Goal: Task Accomplishment & Management: Complete application form

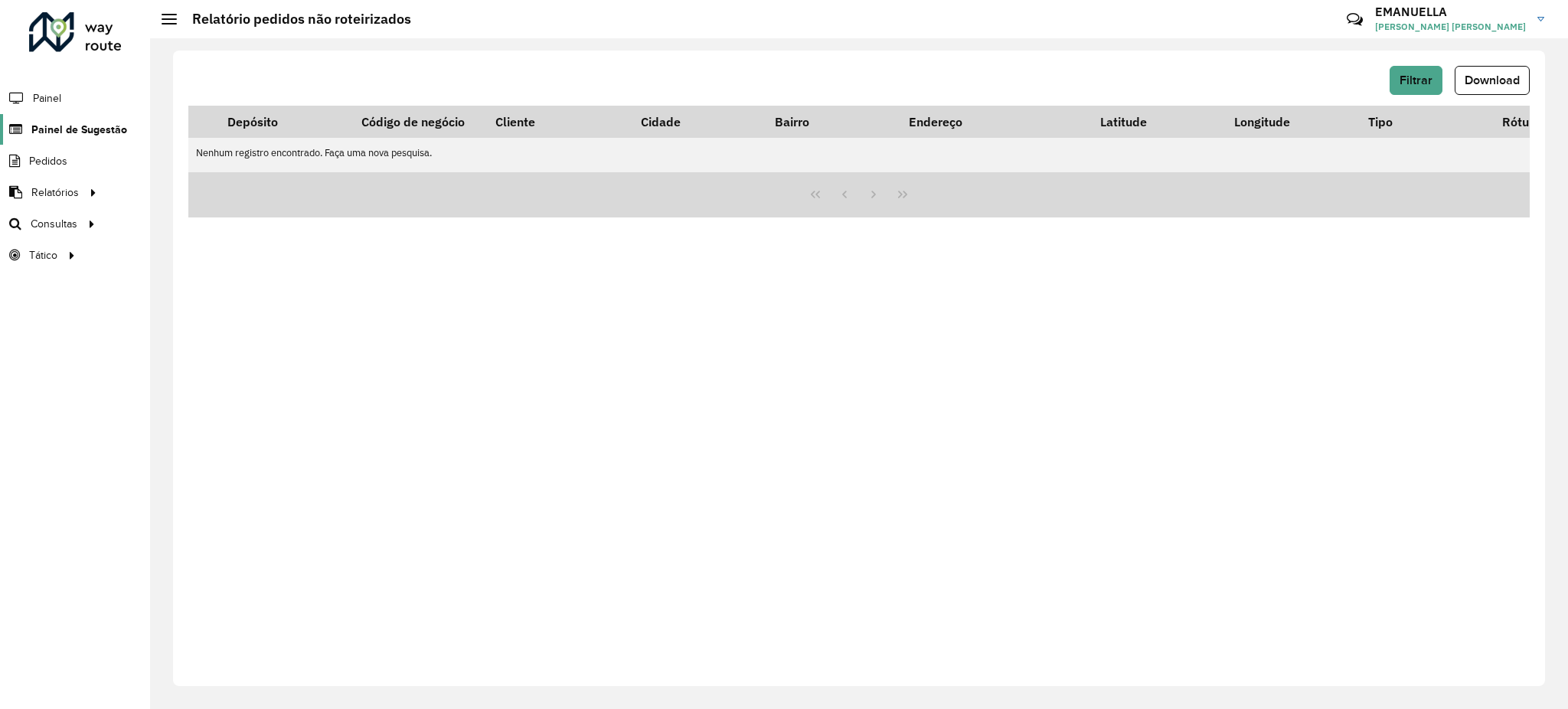
click at [75, 131] on span "Painel de Sugestão" at bounding box center [79, 130] width 96 height 16
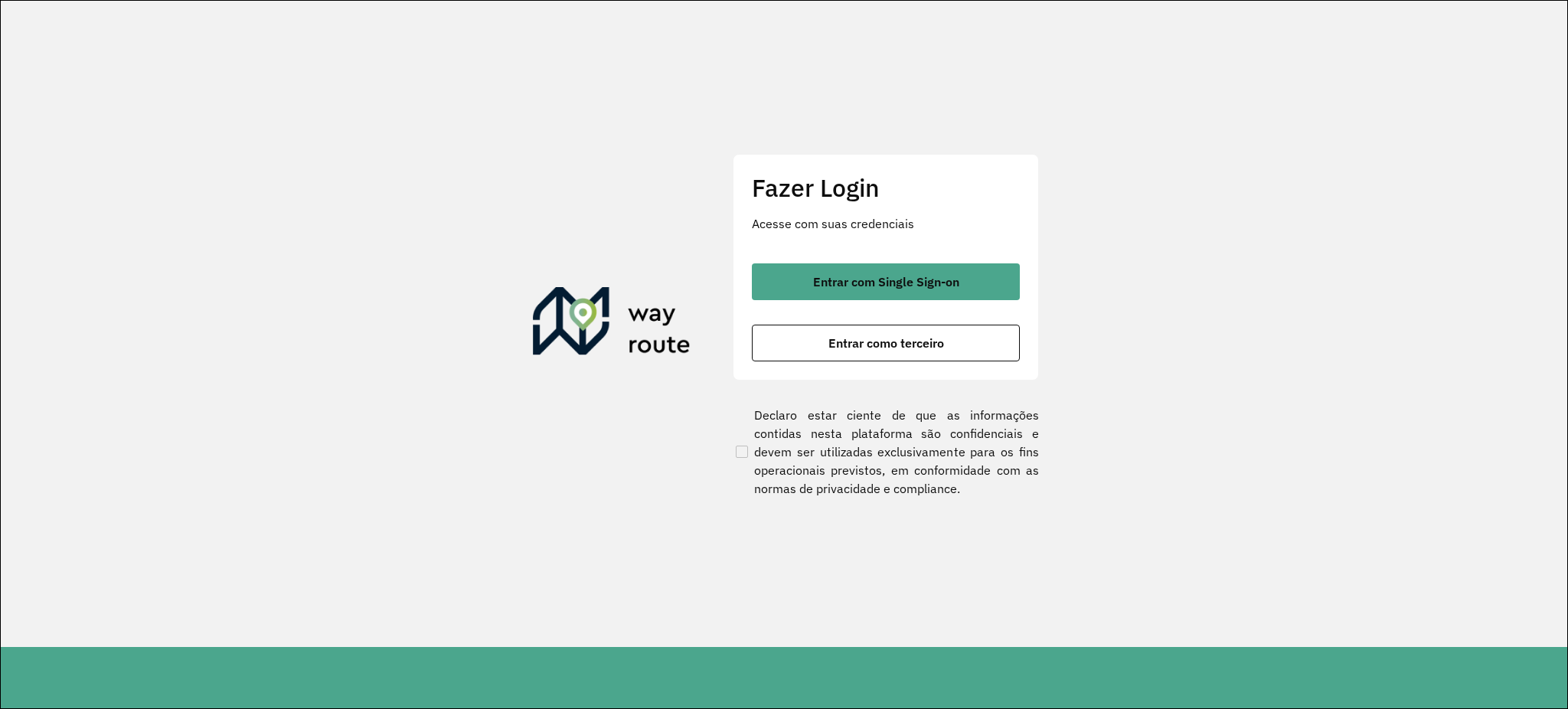
drag, startPoint x: 794, startPoint y: 284, endPoint x: 750, endPoint y: 278, distance: 44.4
click at [750, 278] on div "Fazer Login Acesse com suas credenciais Entrar com Single Sign-on Entrar como t…" at bounding box center [886, 267] width 306 height 227
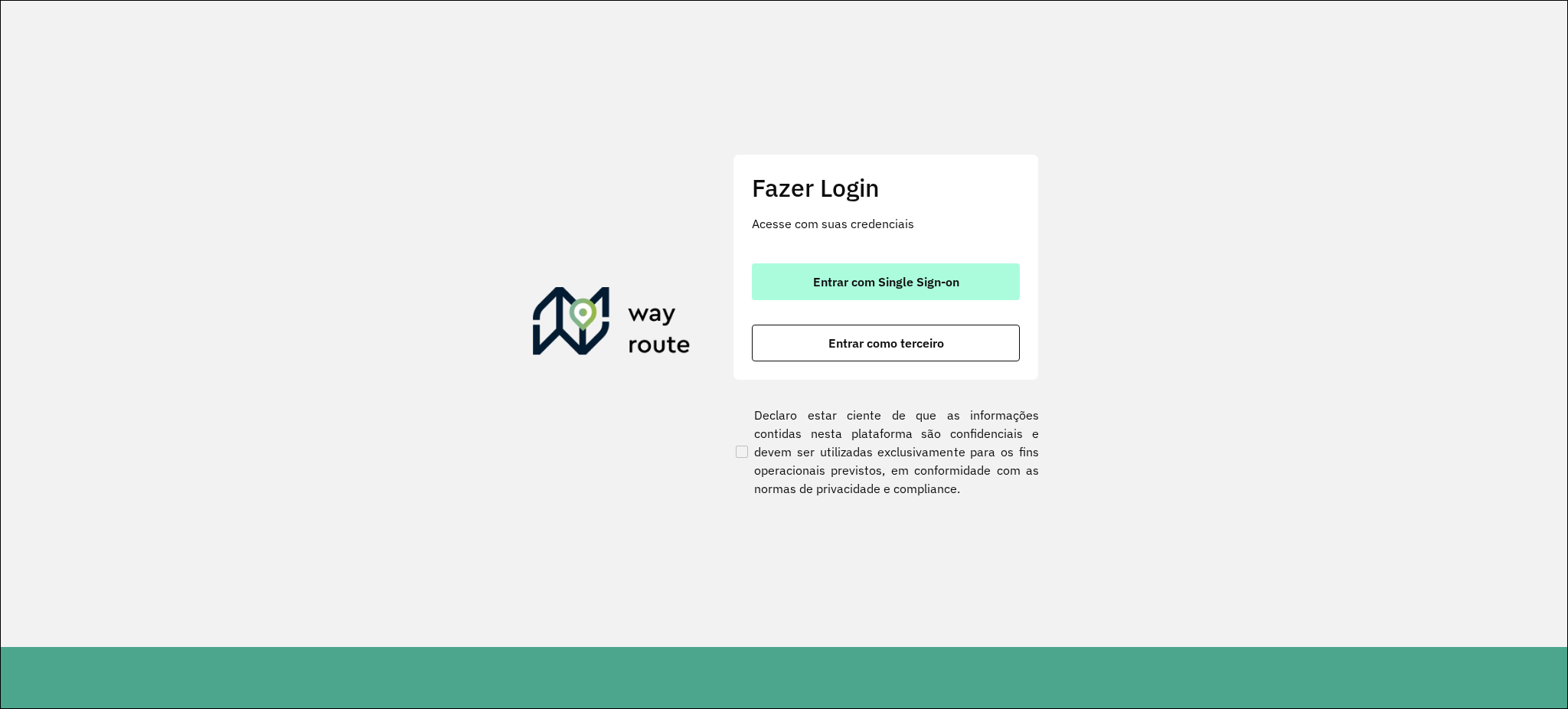
click at [814, 276] on span "Entrar com Single Sign-on" at bounding box center [886, 282] width 146 height 12
click at [785, 296] on button "Entrar com Single Sign-on" at bounding box center [886, 282] width 268 height 37
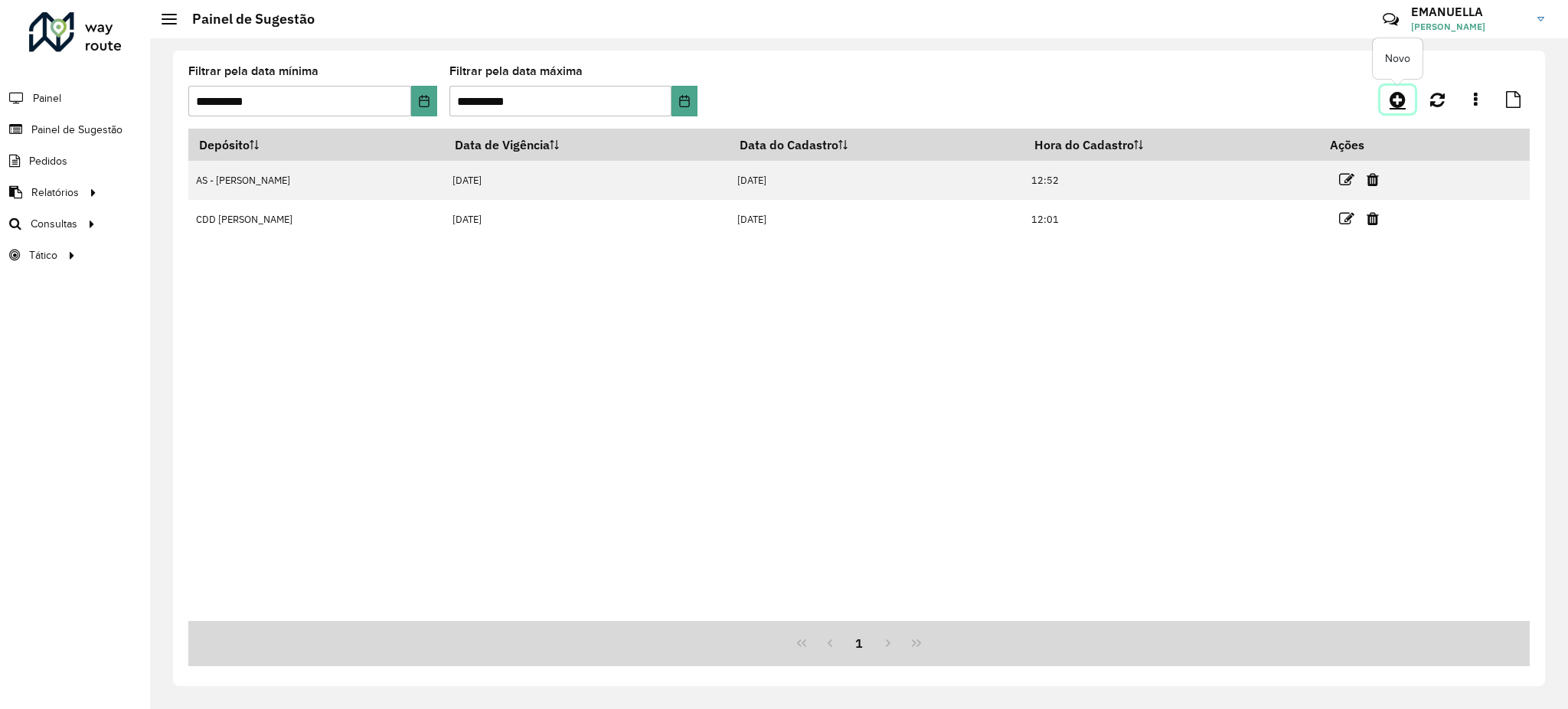
click at [1405, 98] on icon at bounding box center [1398, 99] width 16 height 18
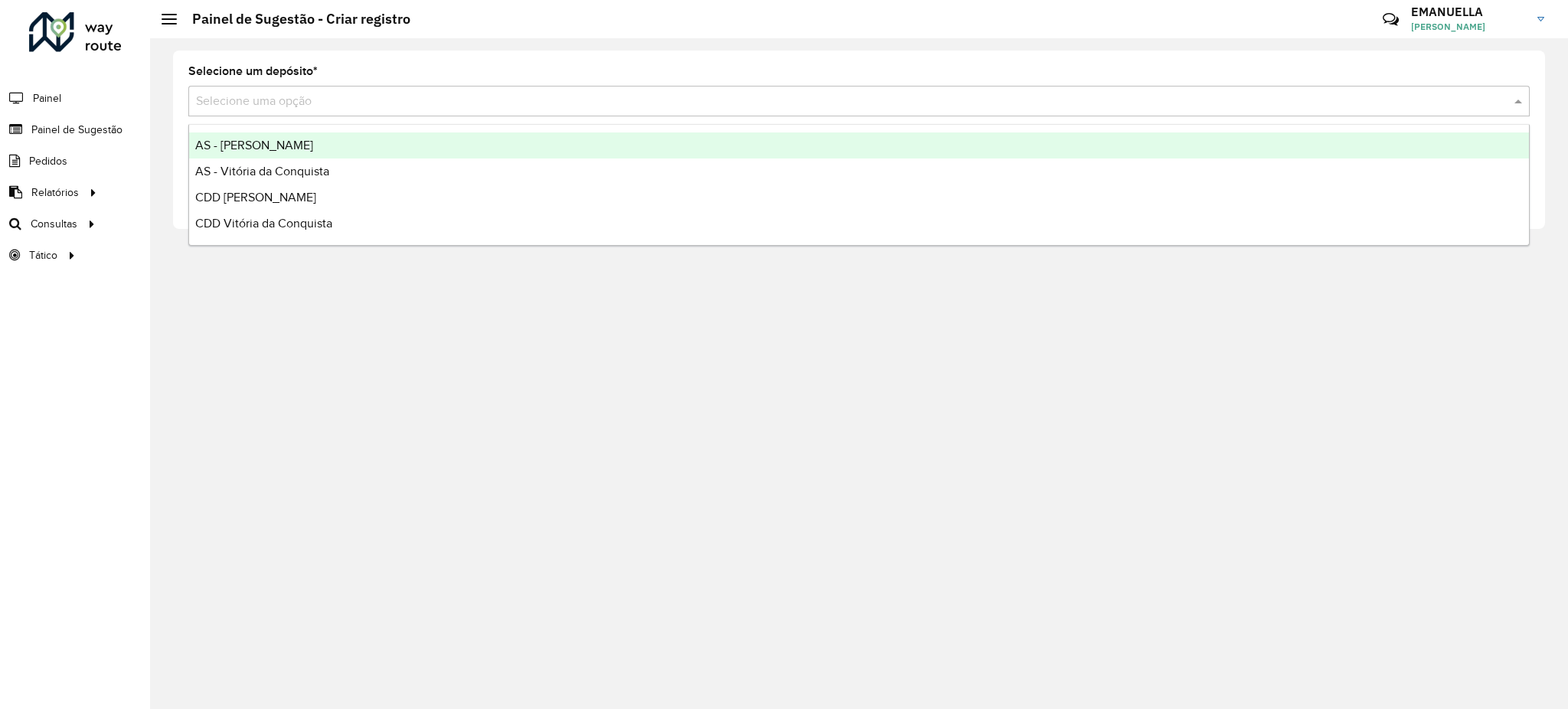
click at [973, 95] on input "text" at bounding box center [844, 101] width 1296 height 18
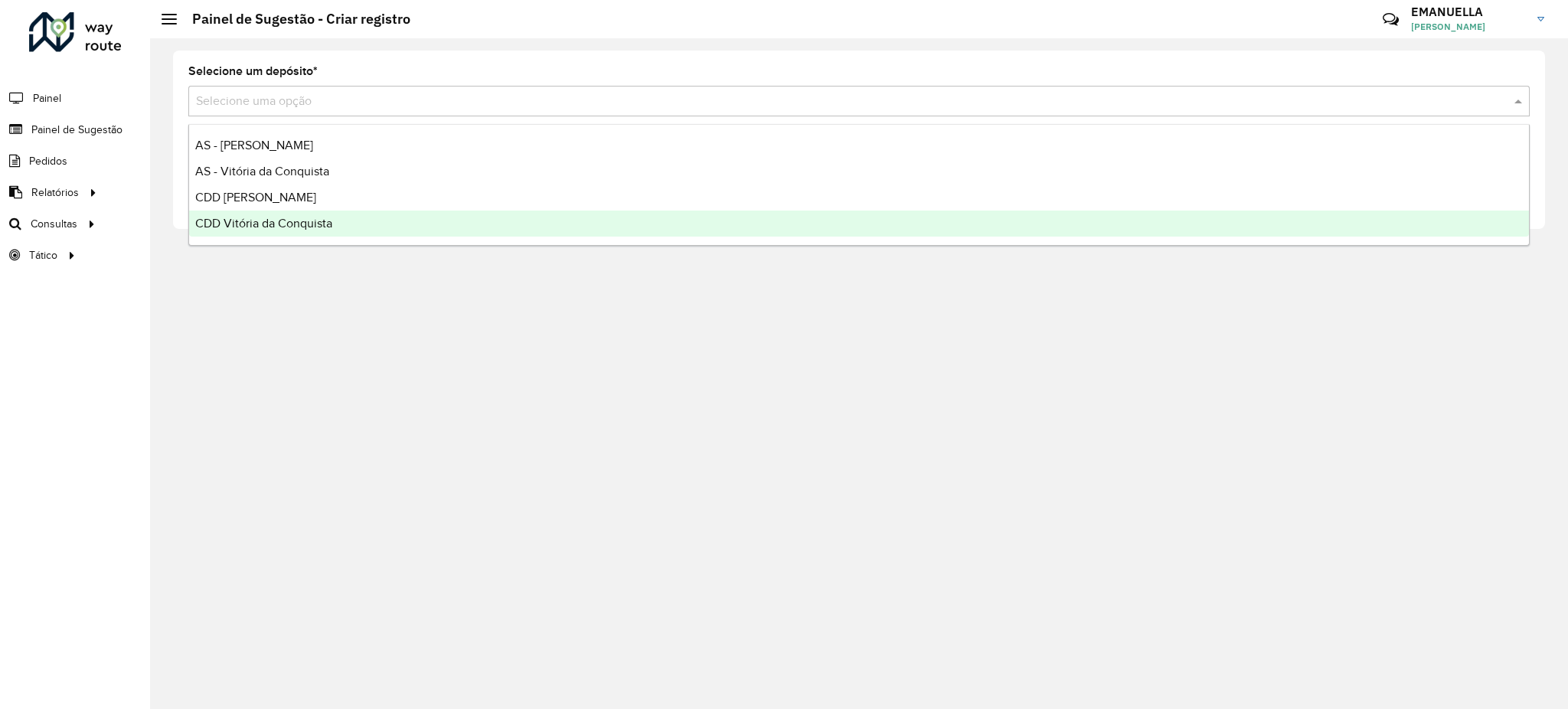
click at [251, 226] on span "CDD Vitória da Conquista" at bounding box center [264, 223] width 137 height 13
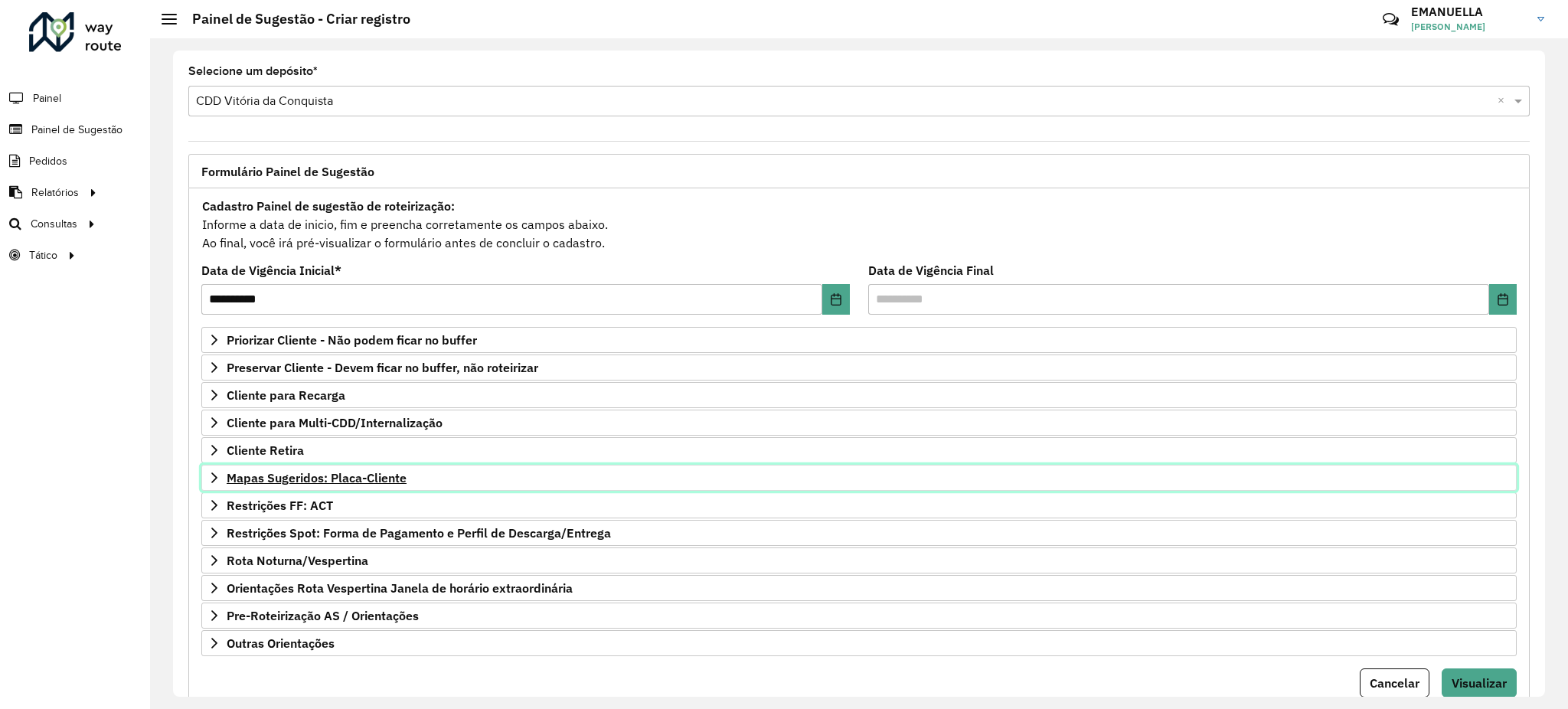
click at [272, 473] on span "Mapas Sugeridos: Placa-Cliente" at bounding box center [316, 478] width 180 height 12
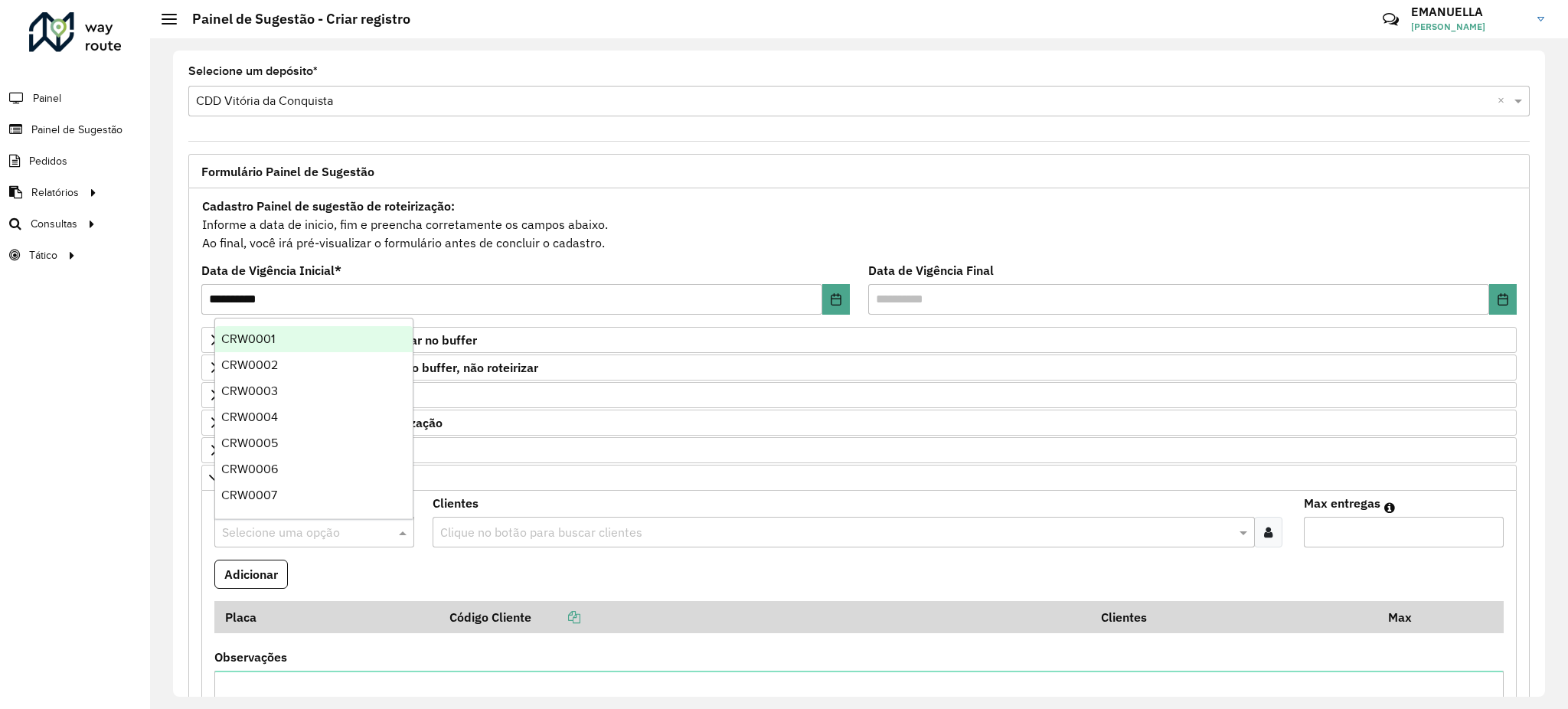
click at [252, 533] on input "text" at bounding box center [299, 533] width 154 height 18
paste input "*******"
type input "*******"
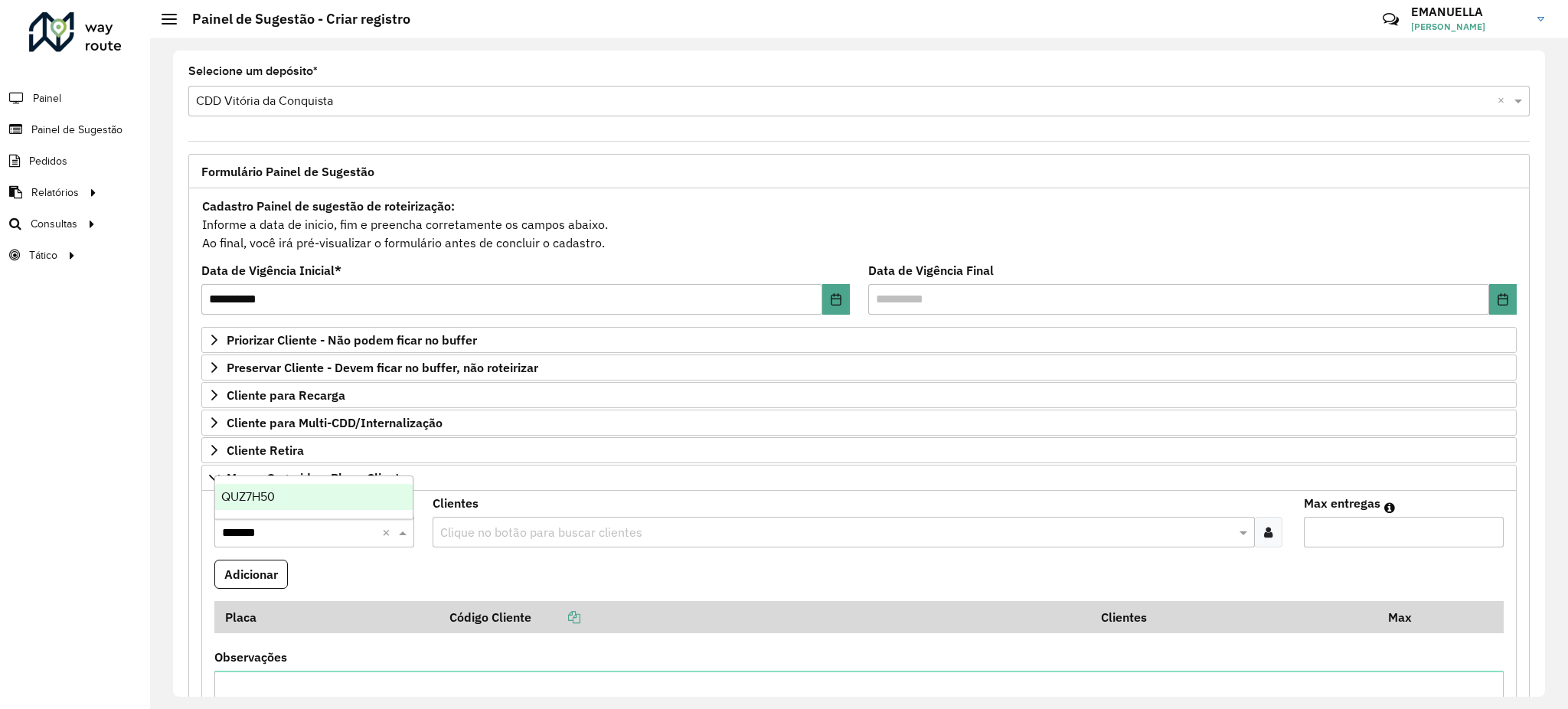
click at [289, 501] on div "QUZ7H50" at bounding box center [314, 497] width 198 height 26
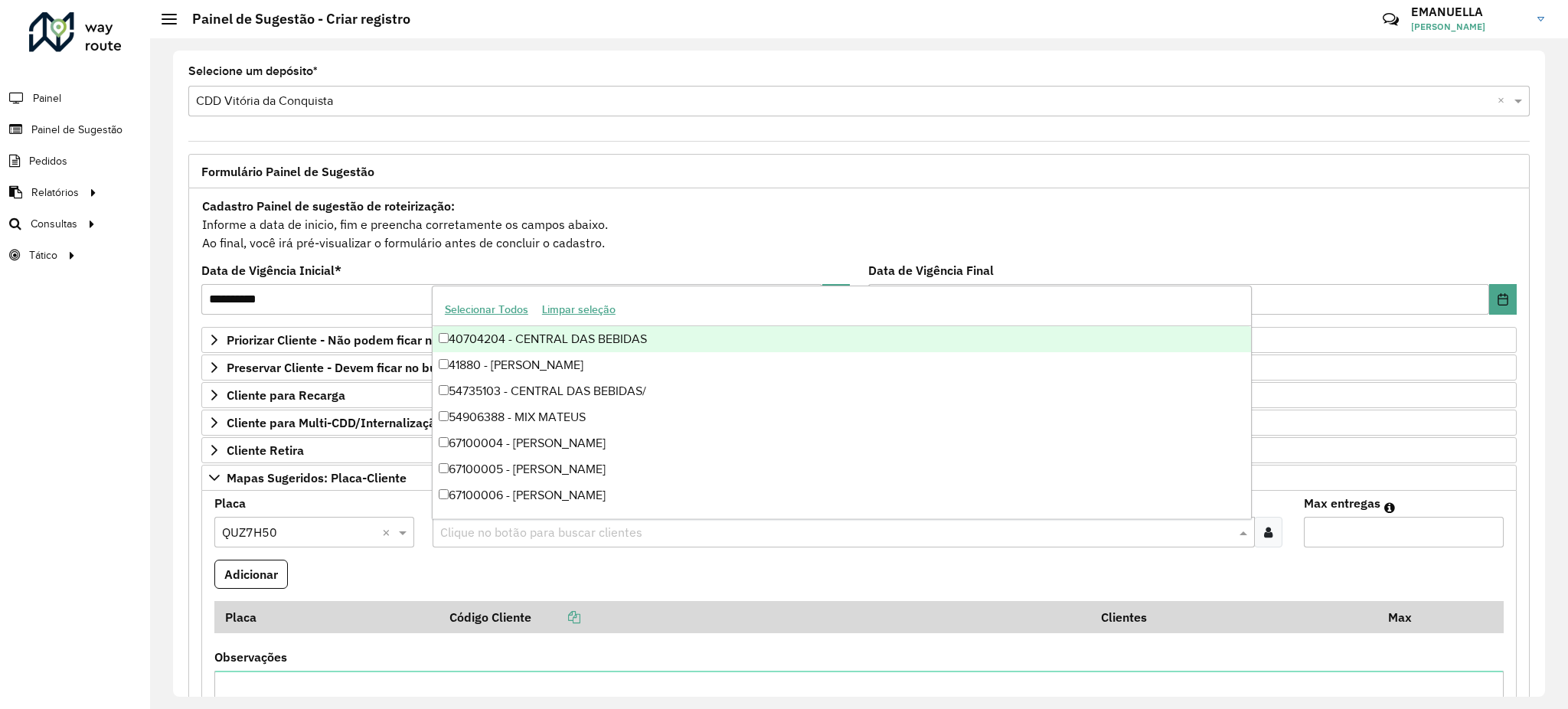
click at [471, 544] on div "Clique no botão para buscar clientes" at bounding box center [845, 532] width 823 height 30
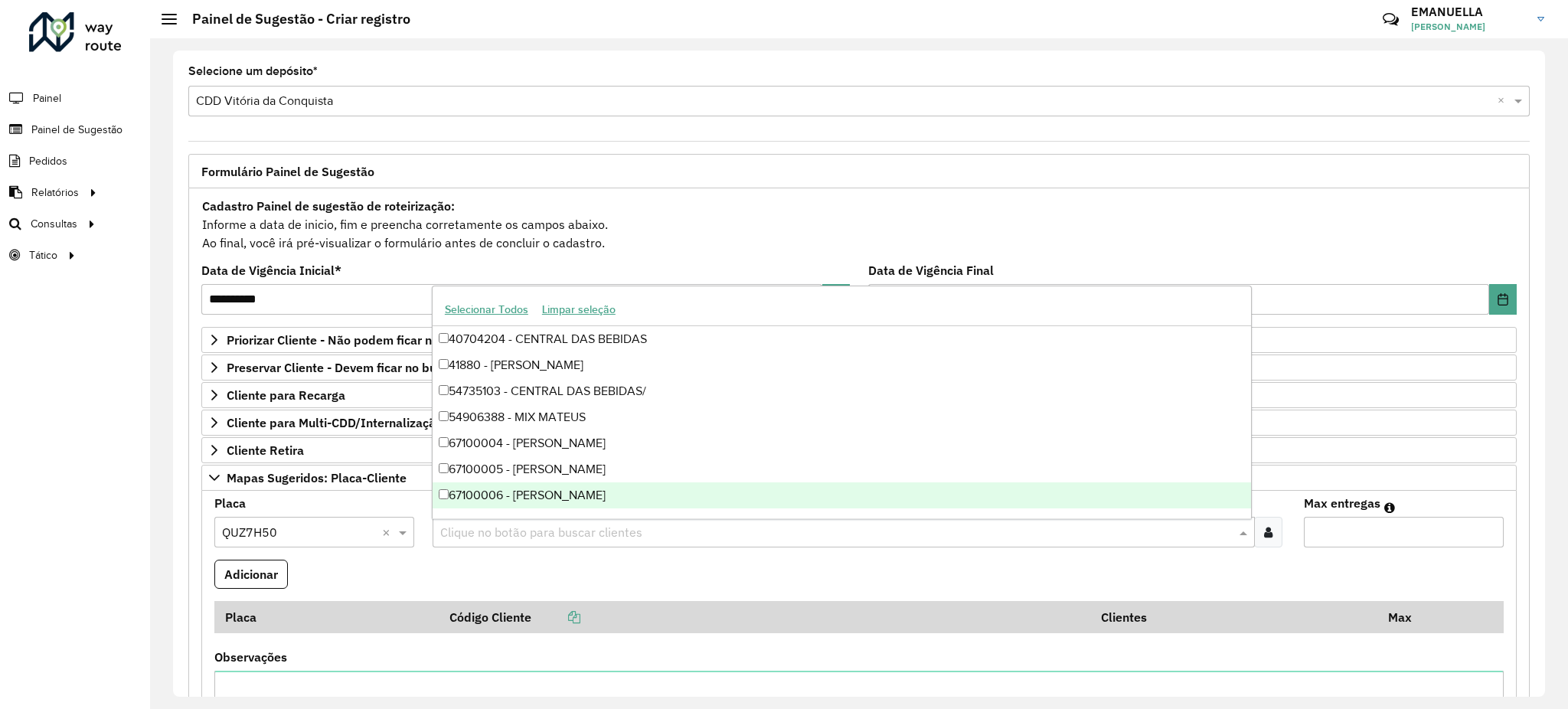
click at [468, 533] on input "text" at bounding box center [837, 533] width 800 height 18
paste input "*****"
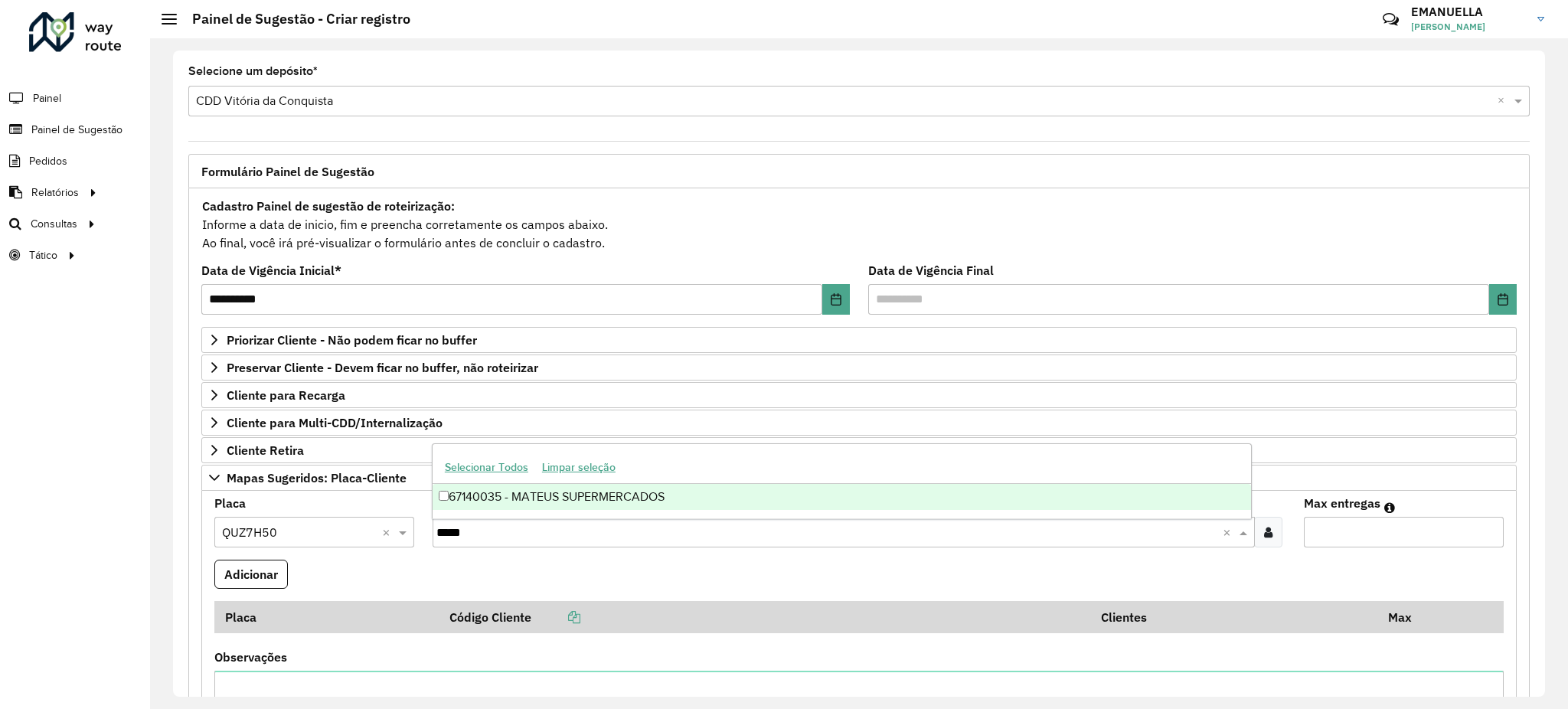
type input "*****"
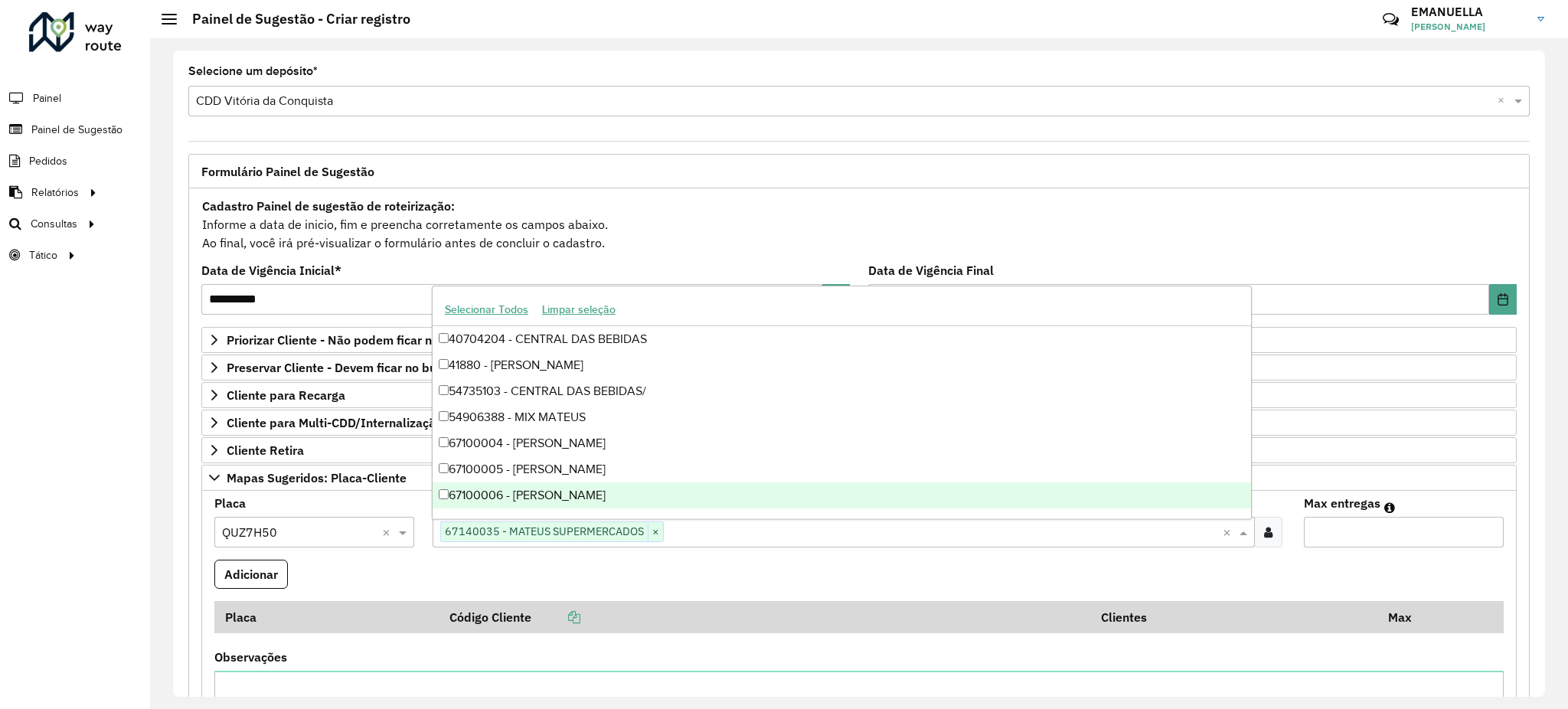
type input "*"
click at [1488, 530] on input "*" at bounding box center [1404, 532] width 200 height 30
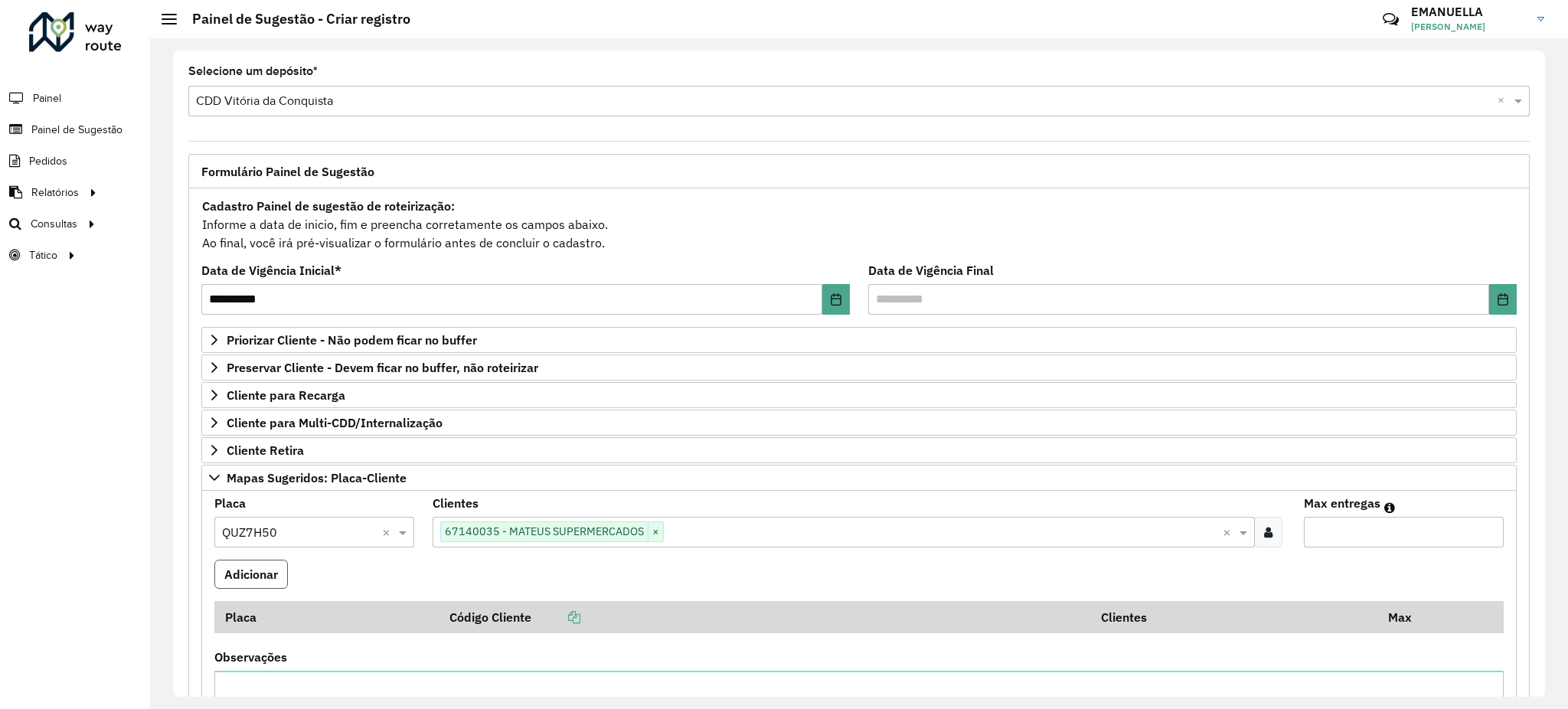
click at [279, 580] on button "Adicionar" at bounding box center [251, 575] width 73 height 29
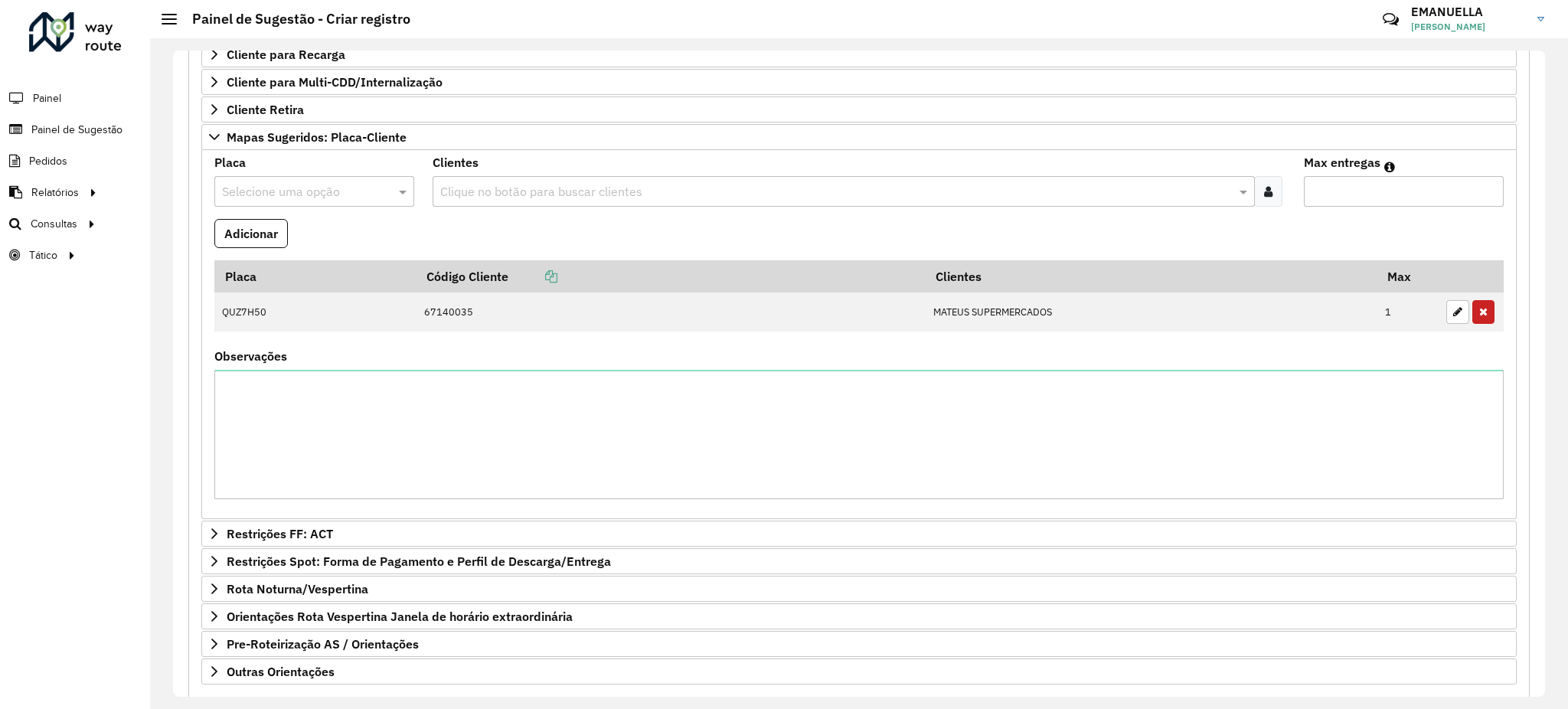
scroll to position [426, 0]
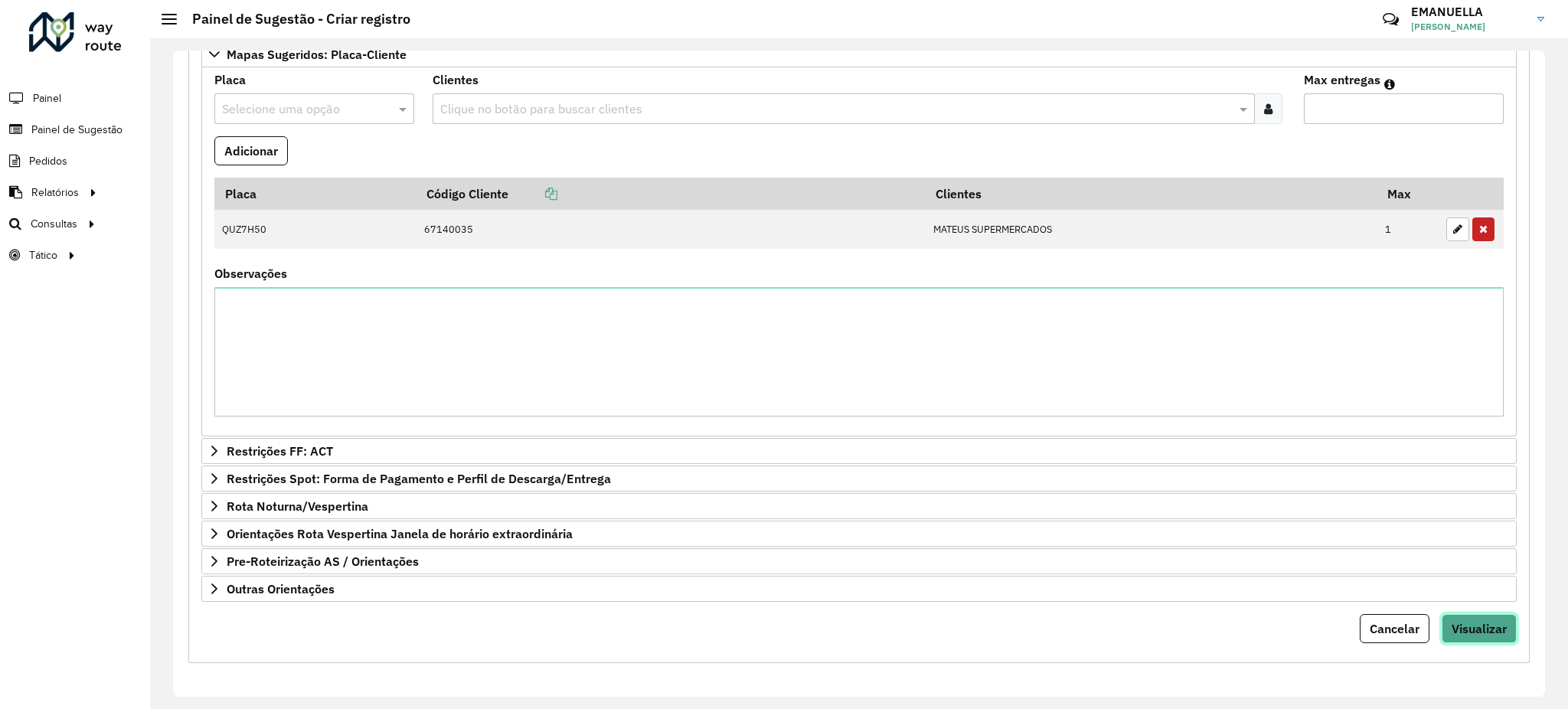
click at [1462, 627] on span "Visualizar" at bounding box center [1480, 629] width 55 height 16
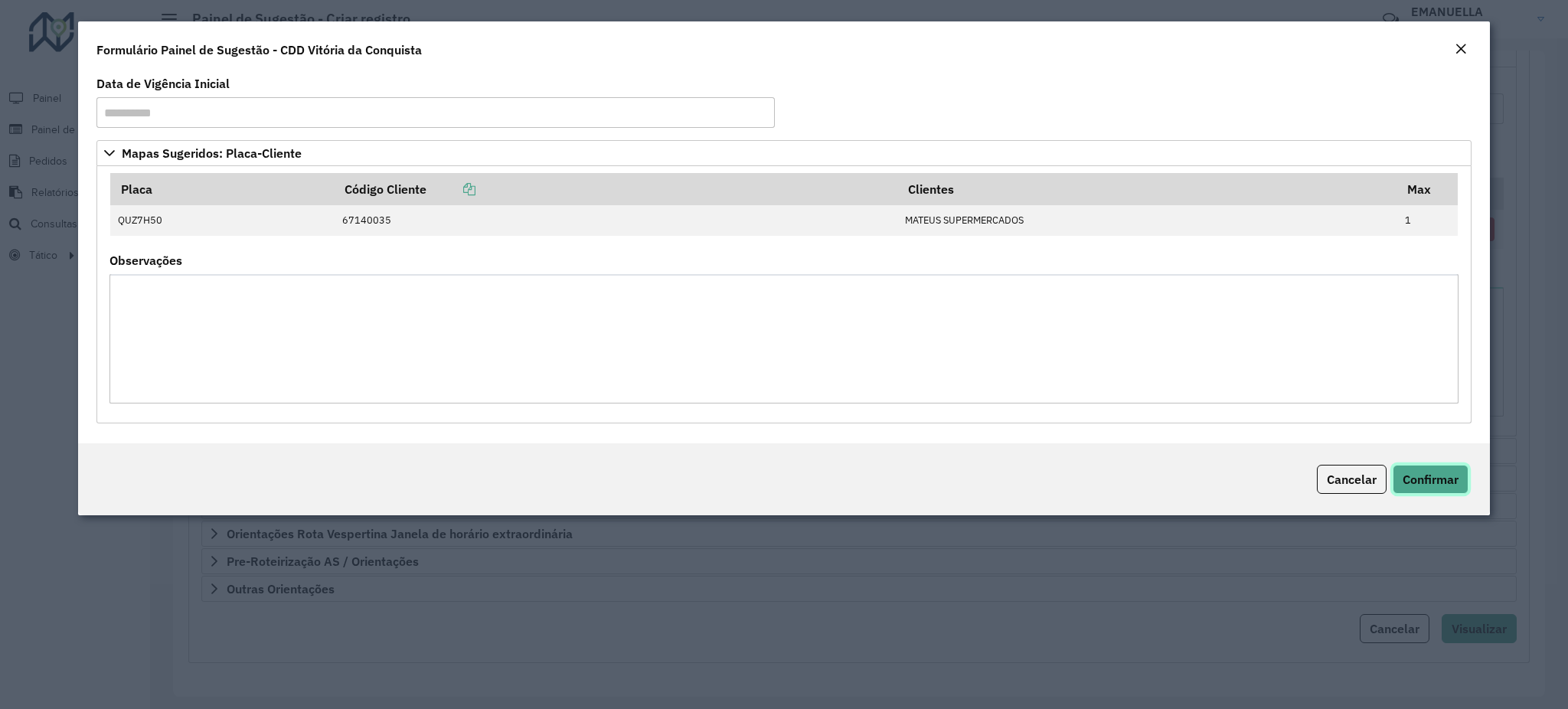
click at [1437, 482] on span "Confirmar" at bounding box center [1431, 480] width 56 height 16
